Goal: Check status: Check status

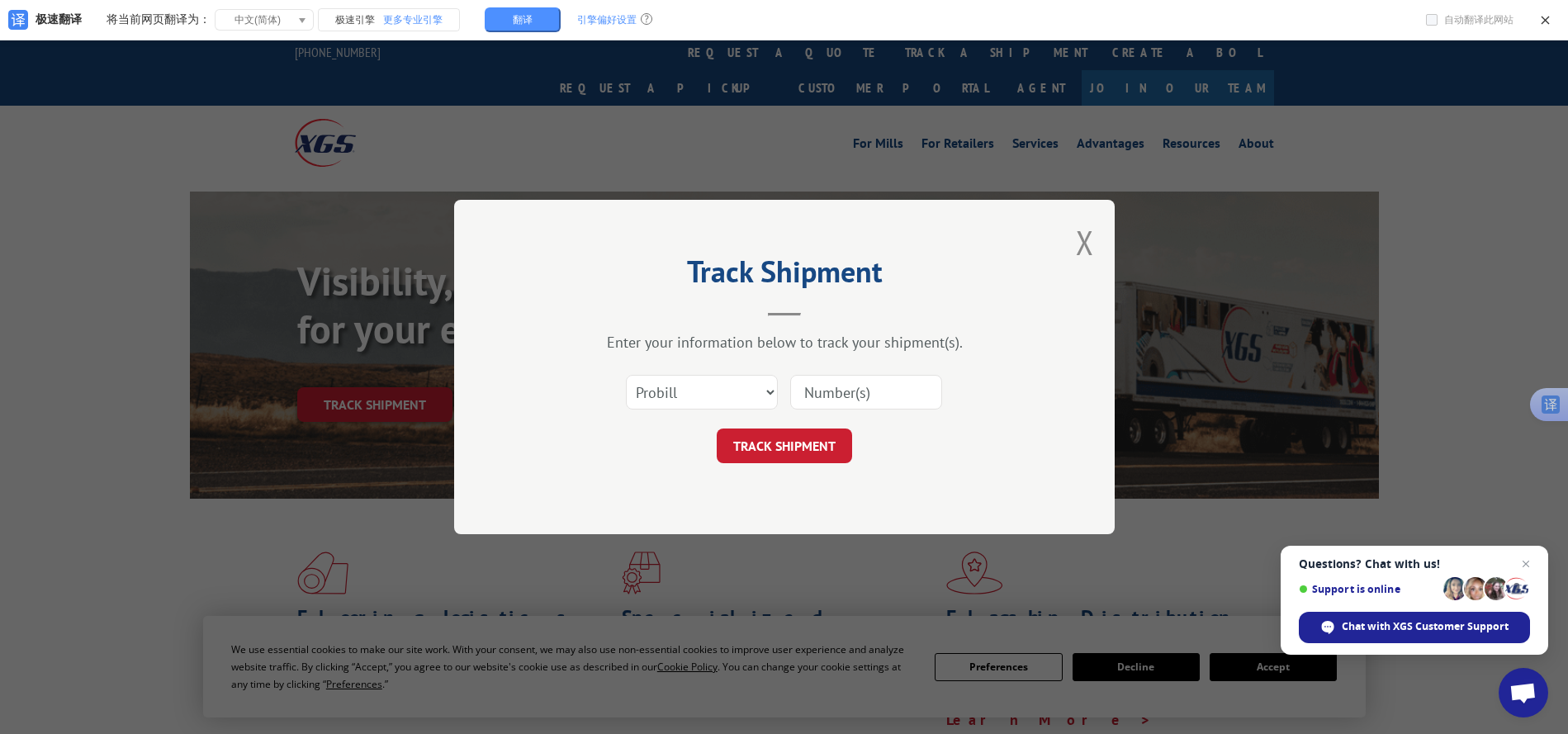
drag, startPoint x: 850, startPoint y: 399, endPoint x: 892, endPoint y: 393, distance: 42.4
click at [850, 399] on input at bounding box center [865, 392] width 152 height 35
paste input "16932291"
type input "16932291"
click at [812, 438] on button "TRACK SHIPMENT" at bounding box center [784, 446] width 136 height 35
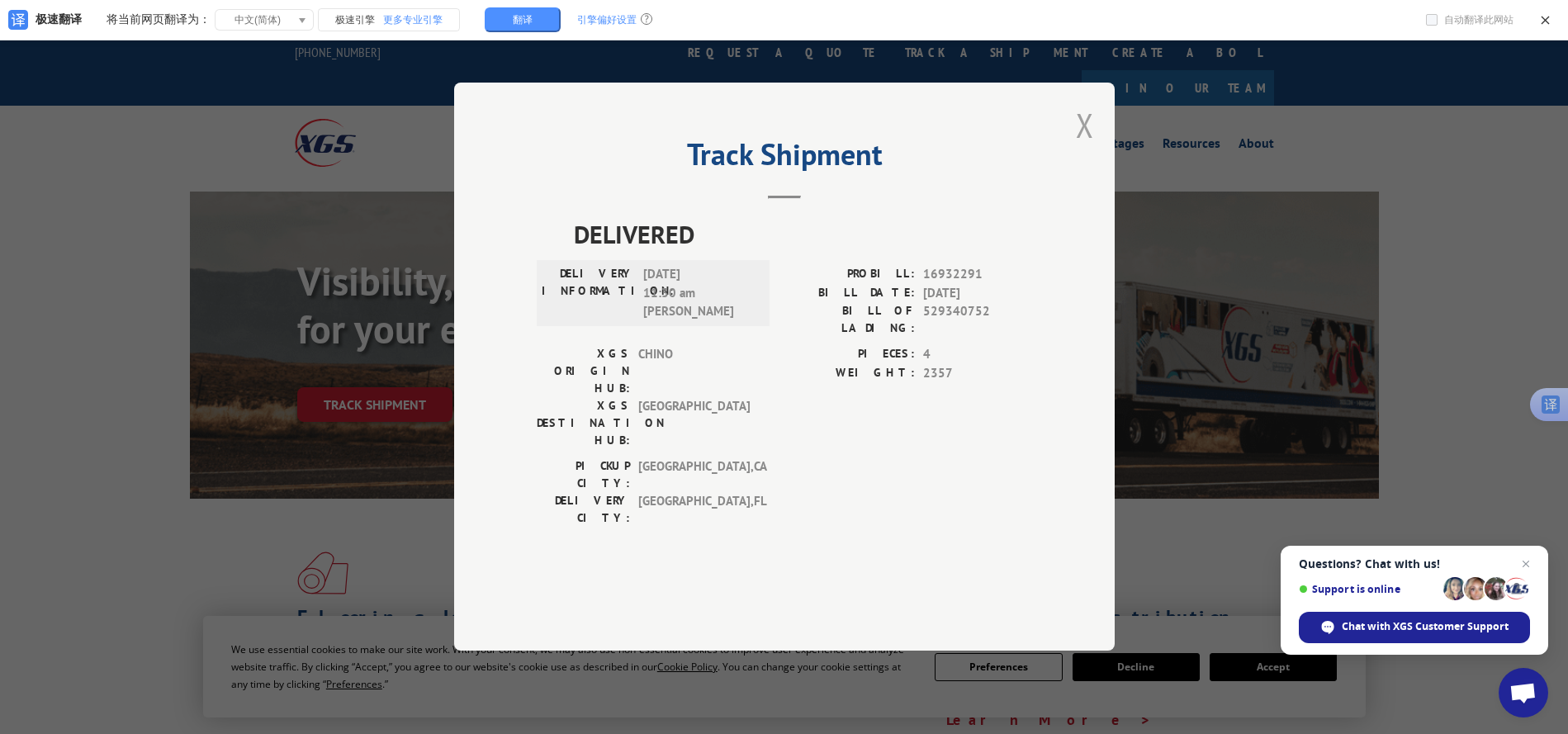
click at [1088, 147] on button "Close modal" at bounding box center [1085, 125] width 18 height 44
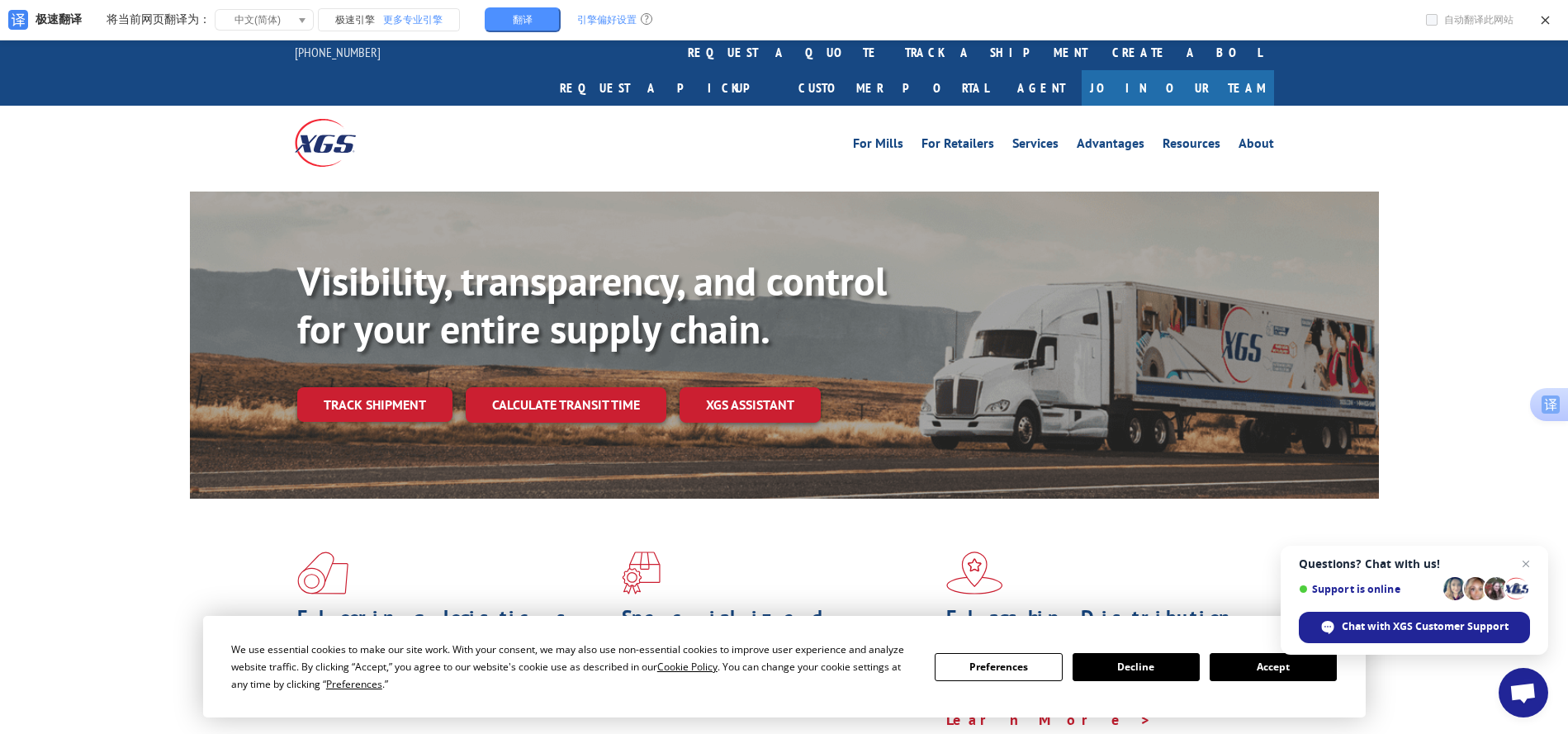
click at [374, 387] on link "Track shipment" at bounding box center [374, 405] width 155 height 35
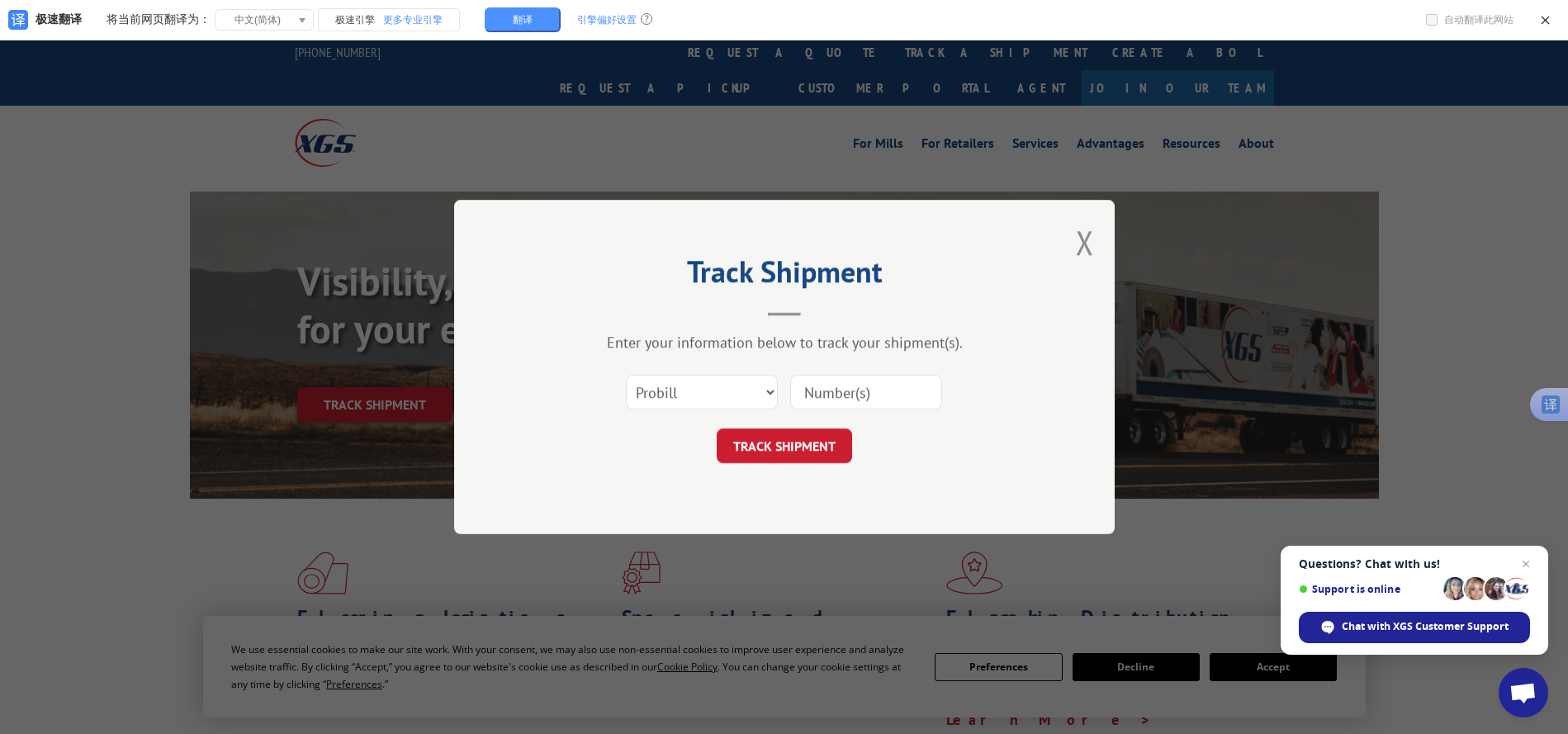
click at [837, 391] on input at bounding box center [865, 392] width 152 height 35
type input "190488232"
click at [789, 453] on button "TRACK SHIPMENT" at bounding box center [784, 446] width 136 height 35
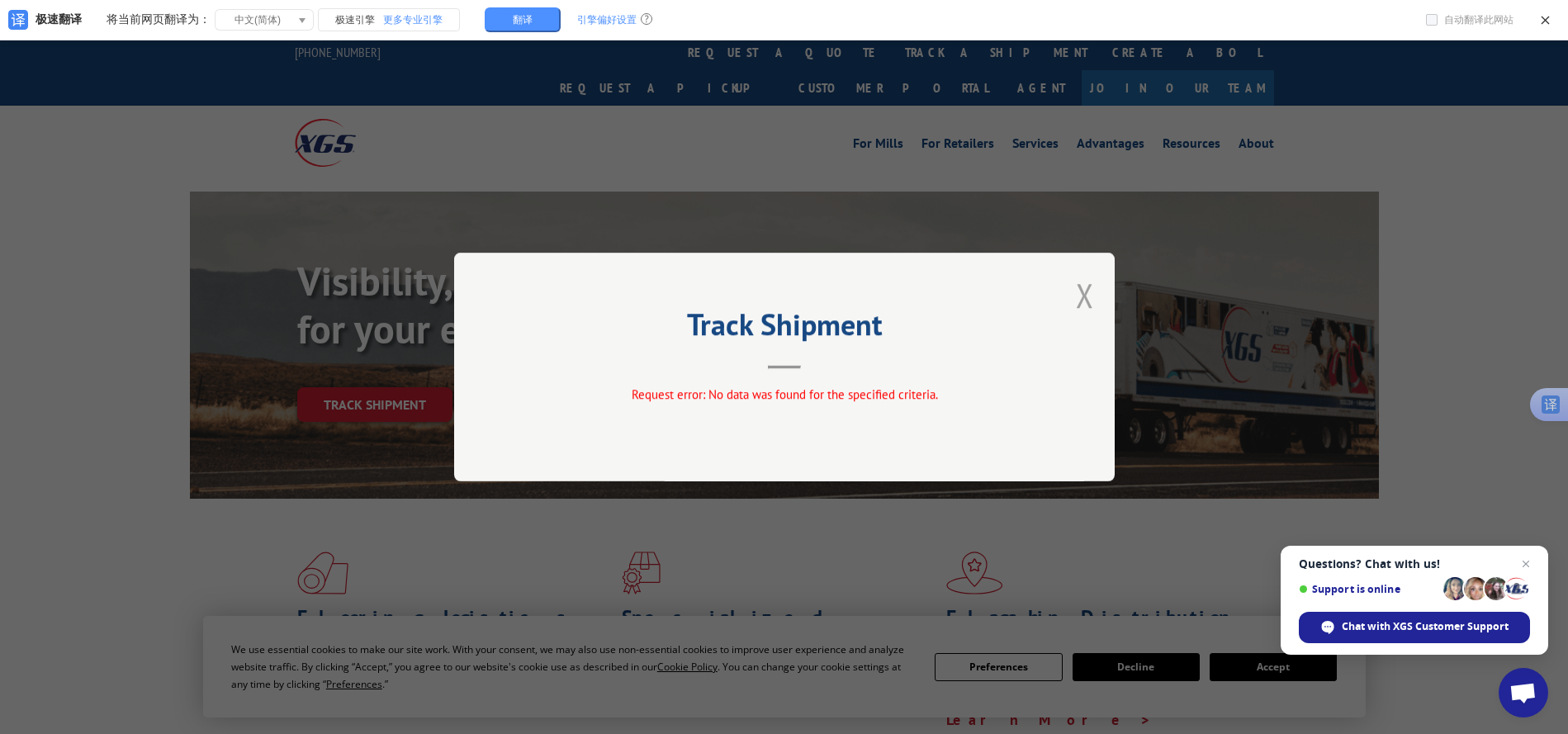
click at [1088, 287] on button "Close modal" at bounding box center [1085, 295] width 18 height 44
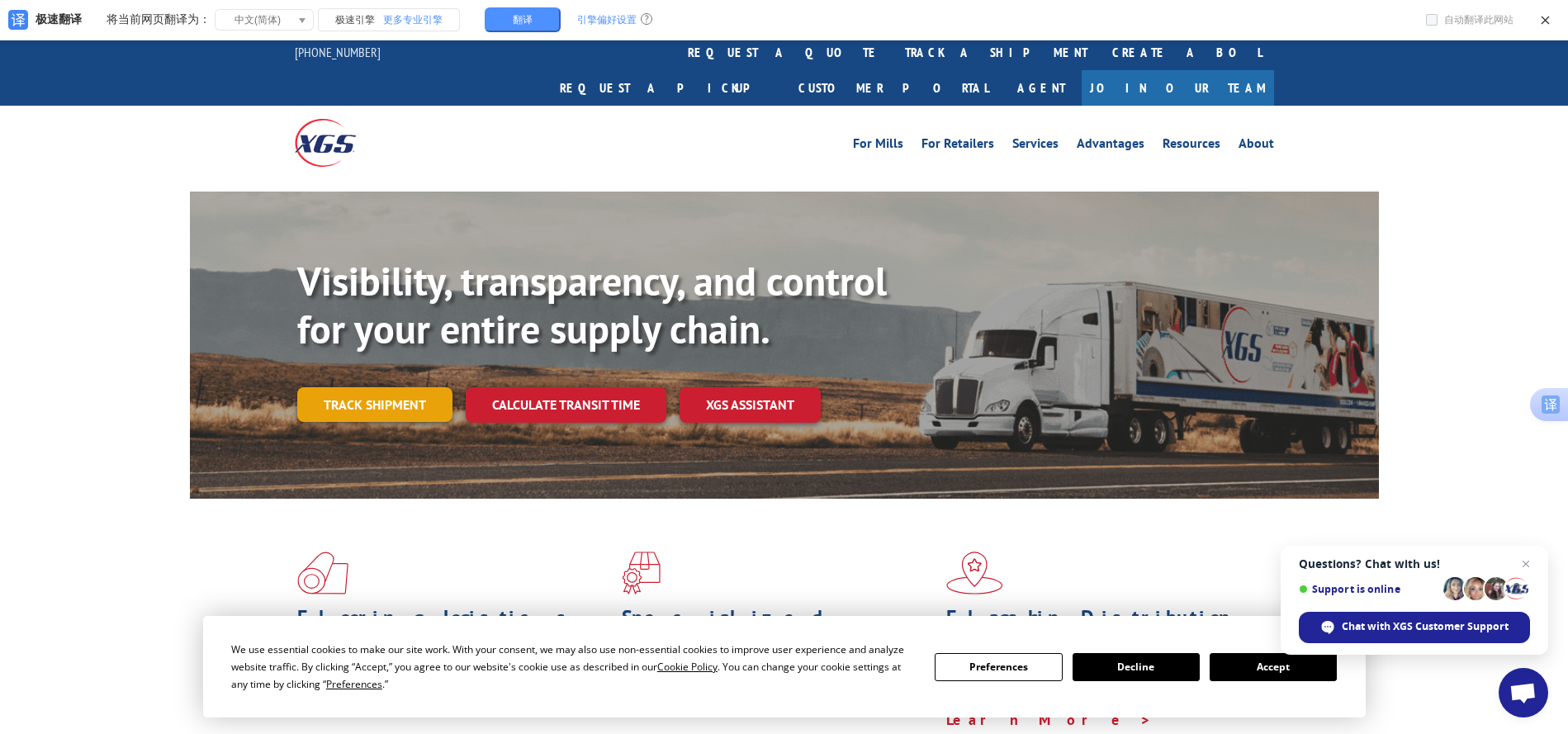
click at [397, 387] on link "Track shipment" at bounding box center [374, 405] width 155 height 35
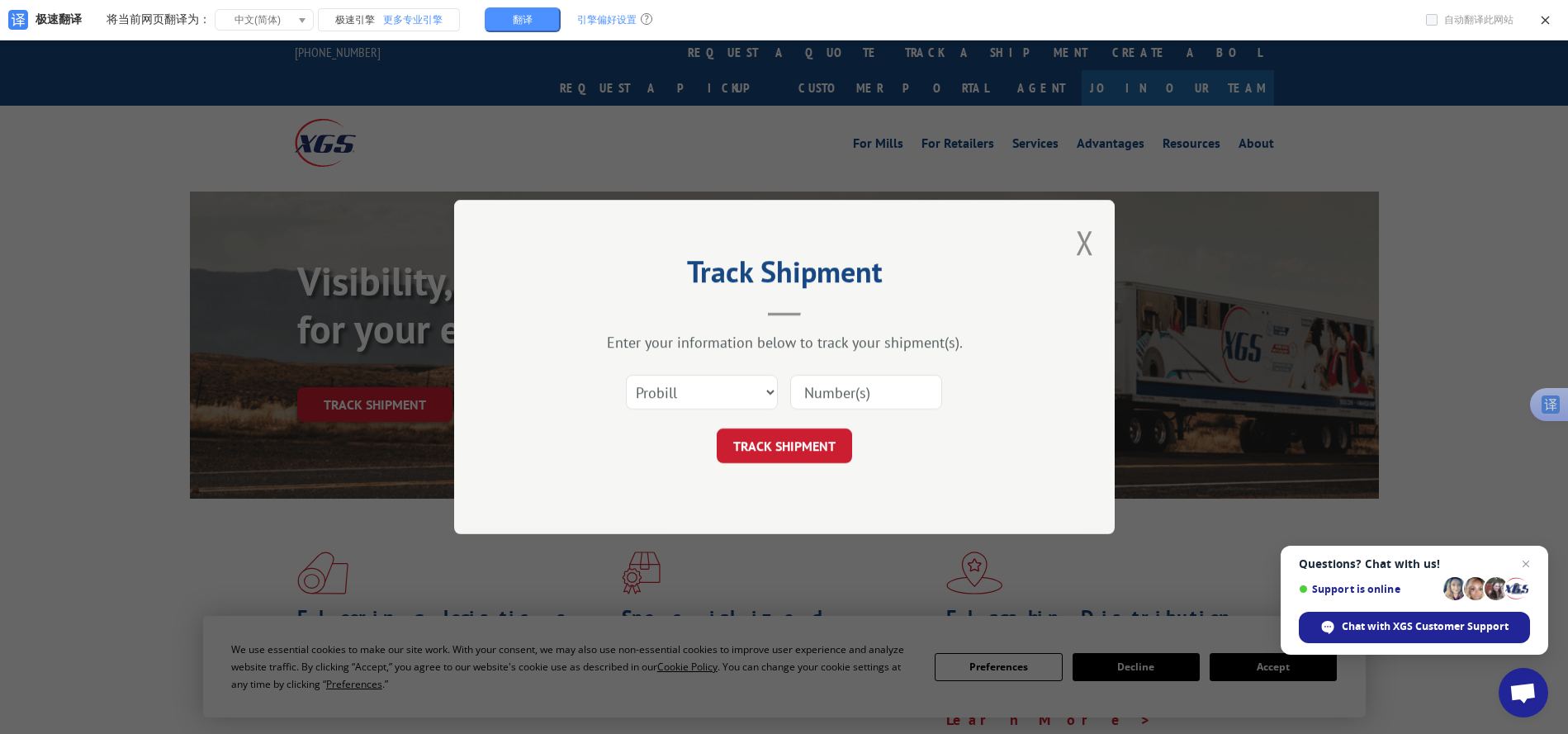
click at [832, 387] on input at bounding box center [865, 392] width 152 height 35
type input "180488232"
click at [816, 445] on button "TRACK SHIPMENT" at bounding box center [784, 446] width 136 height 35
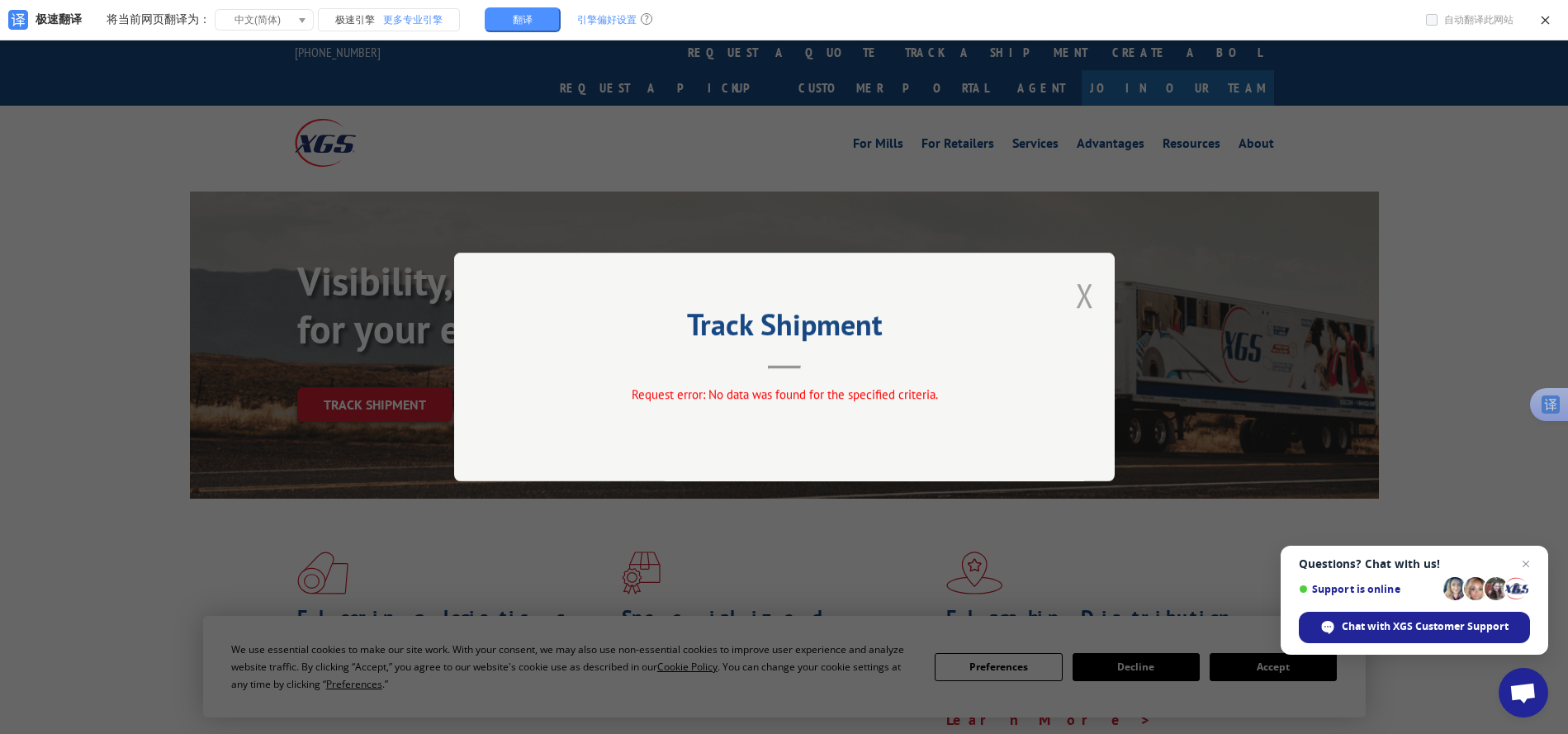
click at [1077, 291] on button "Close modal" at bounding box center [1085, 295] width 18 height 44
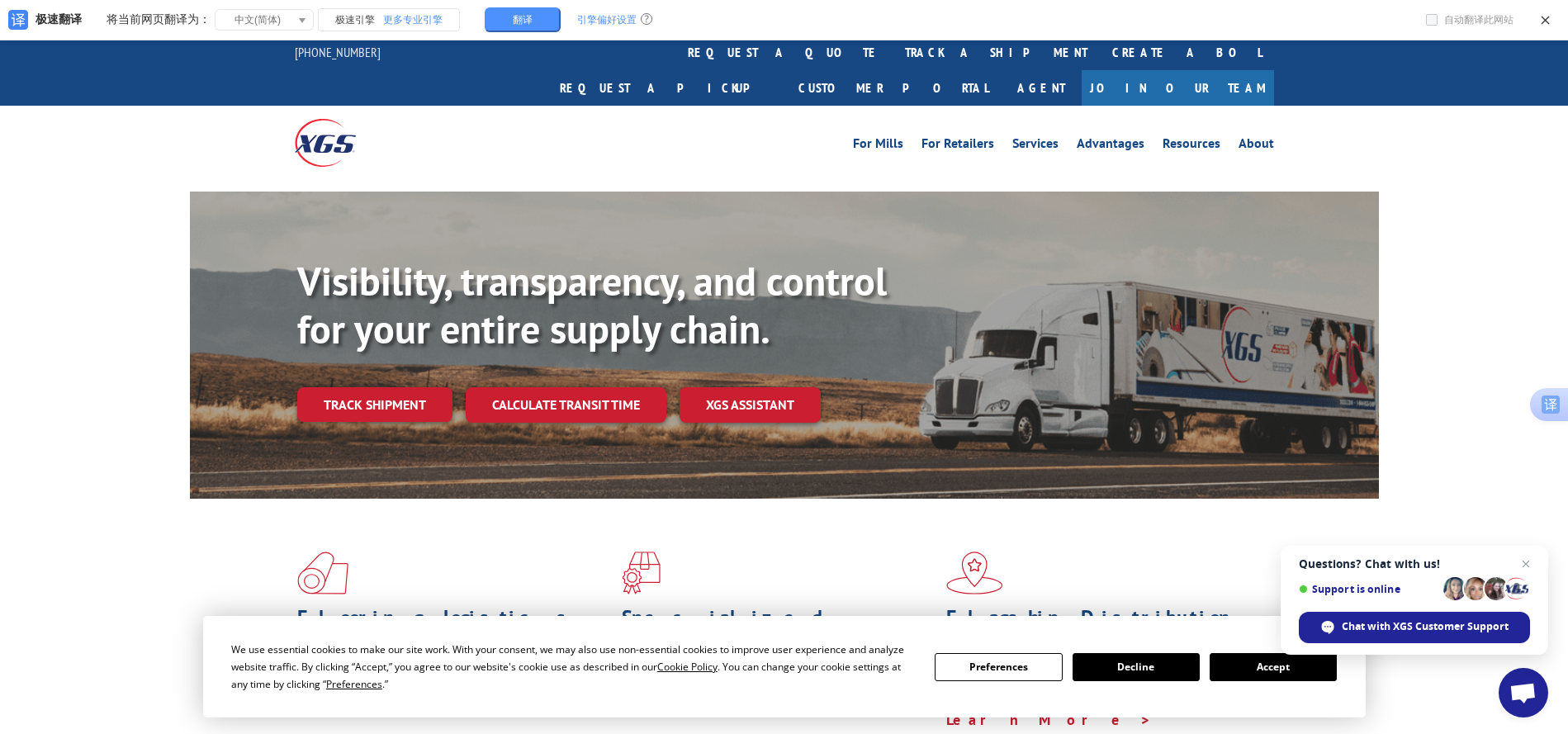
click at [400, 270] on b "Visibility, transparency, and control for your entire supply chain." at bounding box center [591, 304] width 590 height 99
click at [377, 387] on link "Track shipment" at bounding box center [374, 405] width 155 height 35
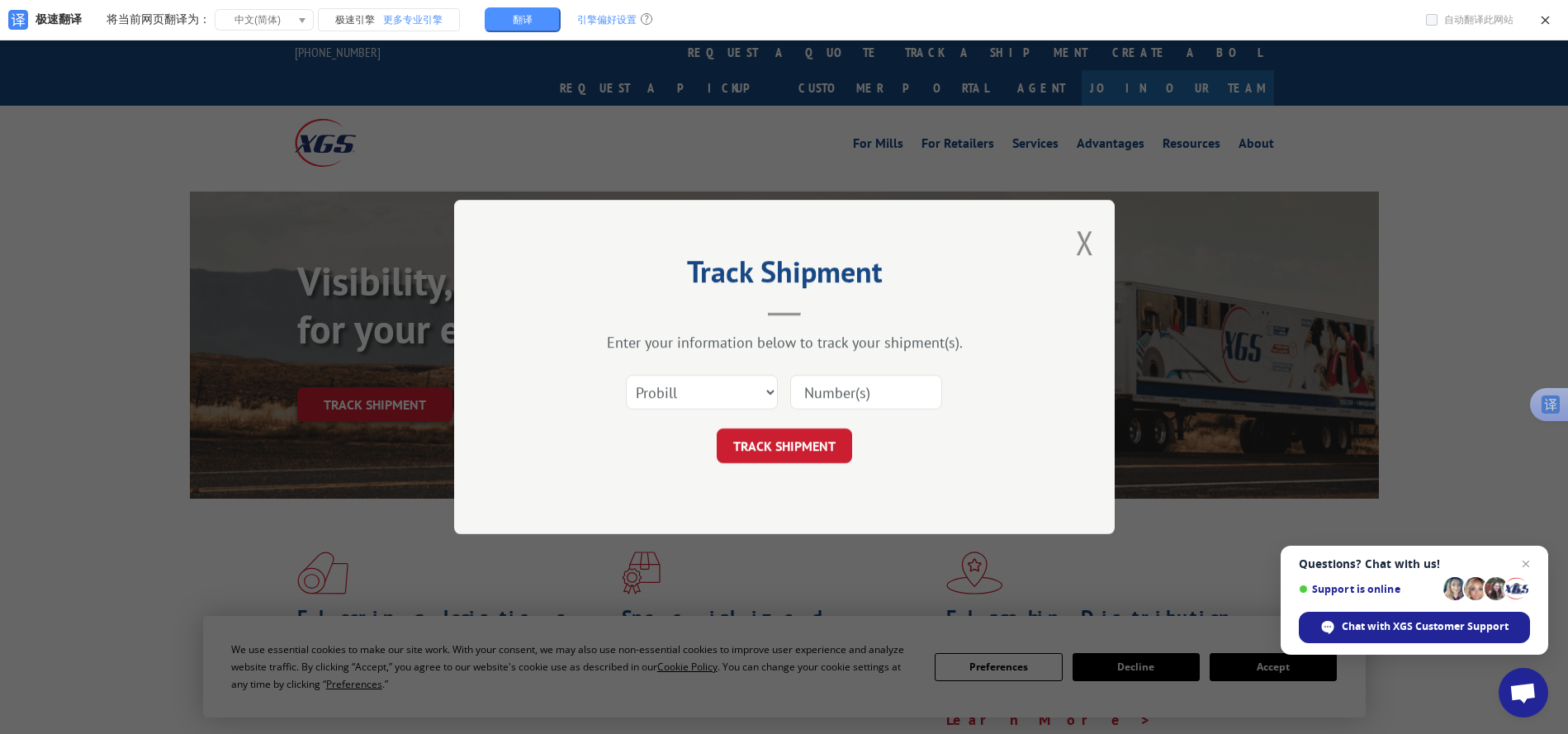
click at [861, 392] on input at bounding box center [865, 392] width 152 height 35
type input "180488232"
click at [773, 439] on button "TRACK SHIPMENT" at bounding box center [784, 446] width 136 height 35
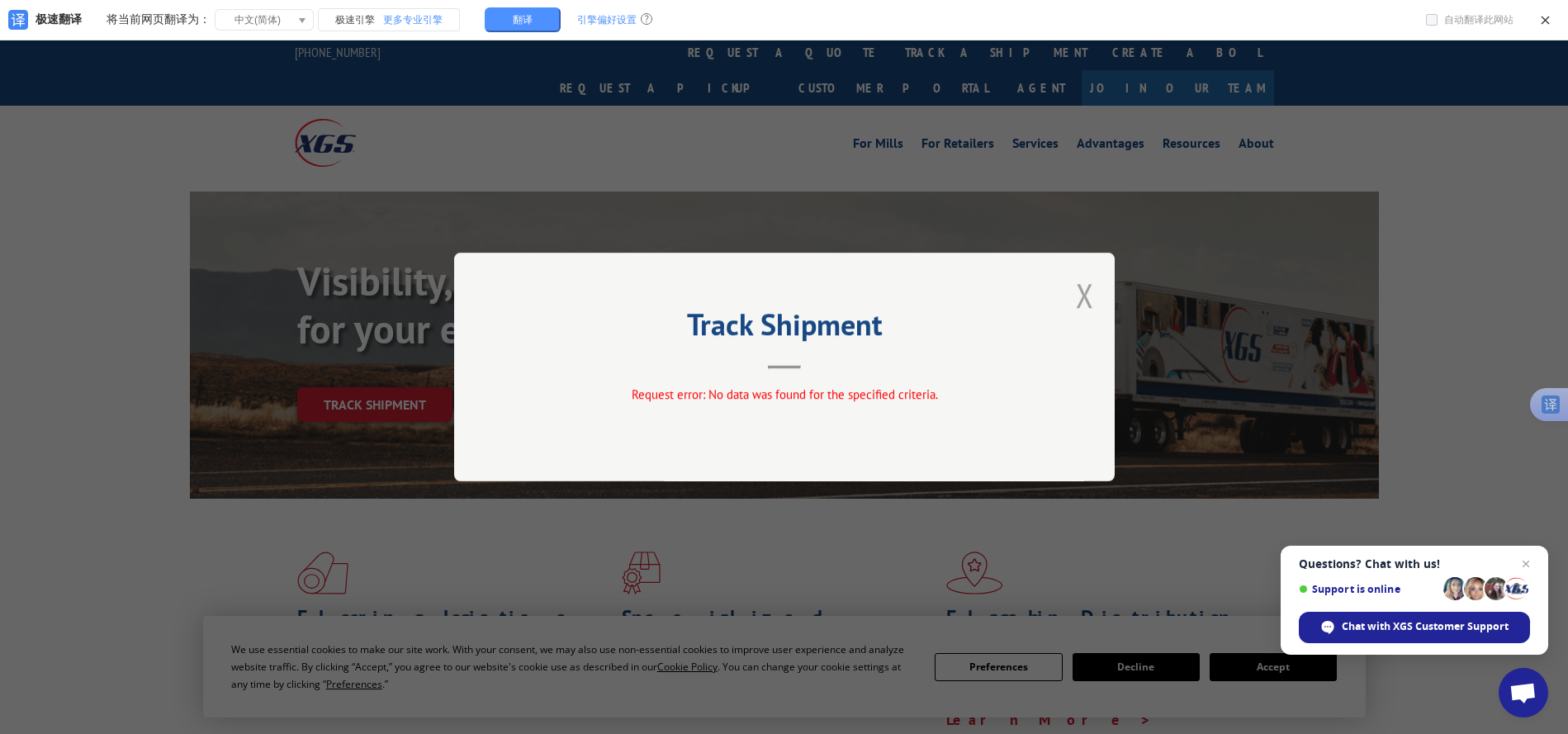
click at [1079, 296] on button "Close modal" at bounding box center [1085, 295] width 18 height 44
